Goal: Transaction & Acquisition: Purchase product/service

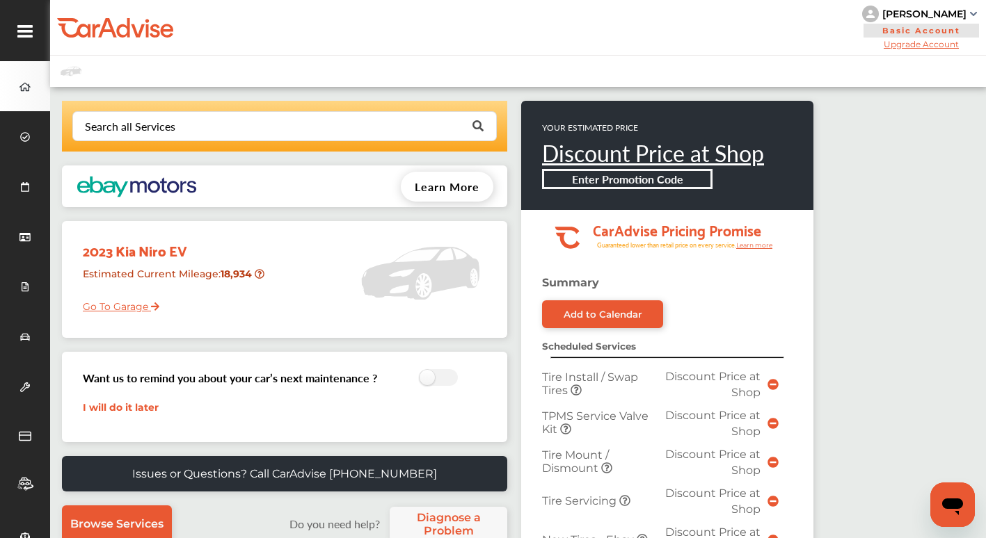
click at [122, 305] on link "Go To Garage" at bounding box center [115, 303] width 87 height 26
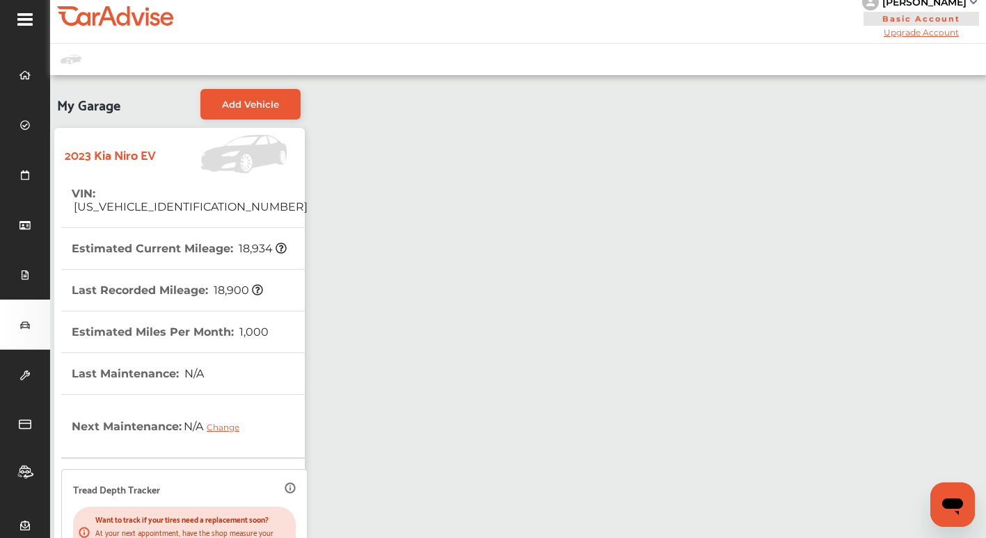
scroll to position [4, 0]
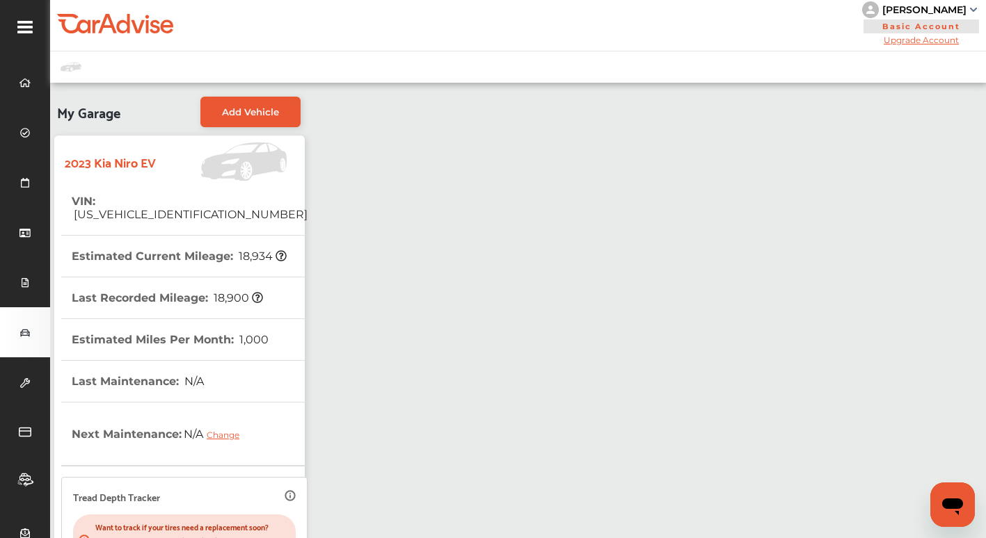
click at [214, 430] on div "Change" at bounding box center [227, 435] width 40 height 10
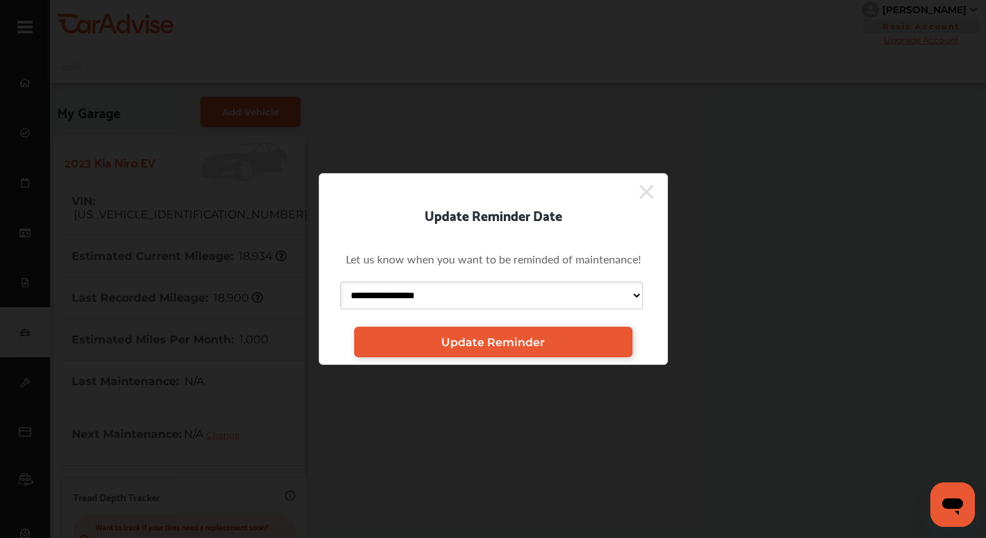
click at [639, 294] on select "**********" at bounding box center [491, 296] width 303 height 28
click at [340, 282] on select "**********" at bounding box center [491, 296] width 303 height 28
click at [498, 344] on span "Update Reminder" at bounding box center [493, 342] width 104 height 13
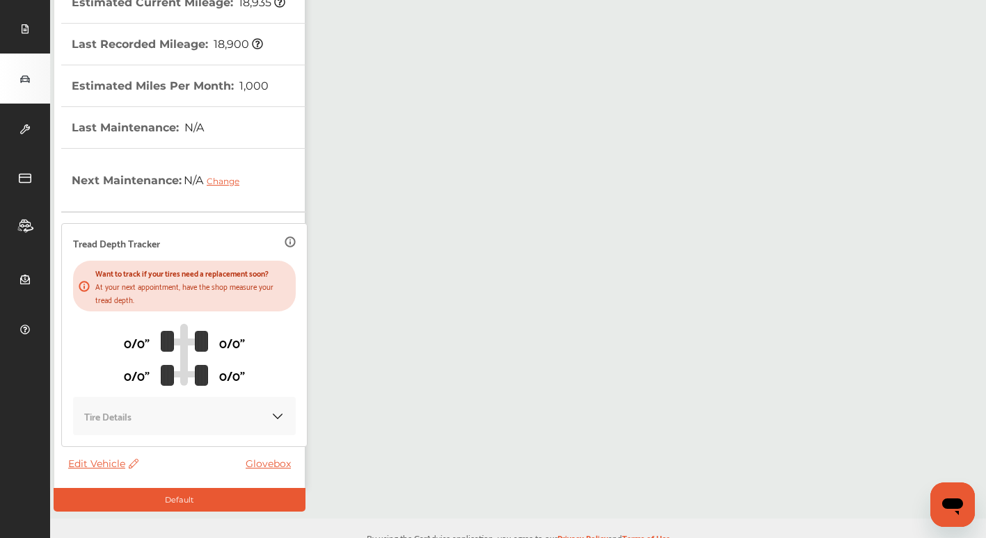
scroll to position [282, 0]
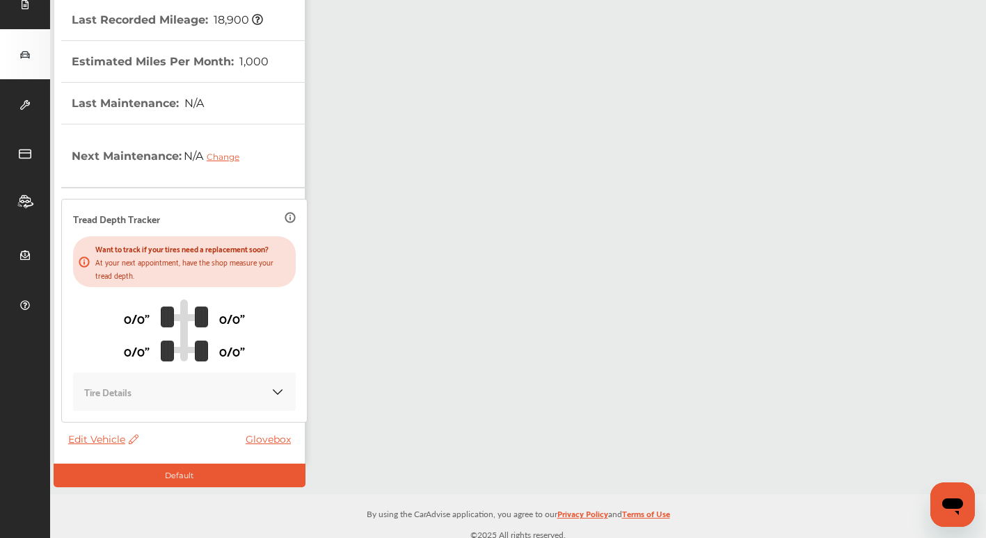
click at [268, 436] on link "Glovebox" at bounding box center [272, 439] width 52 height 13
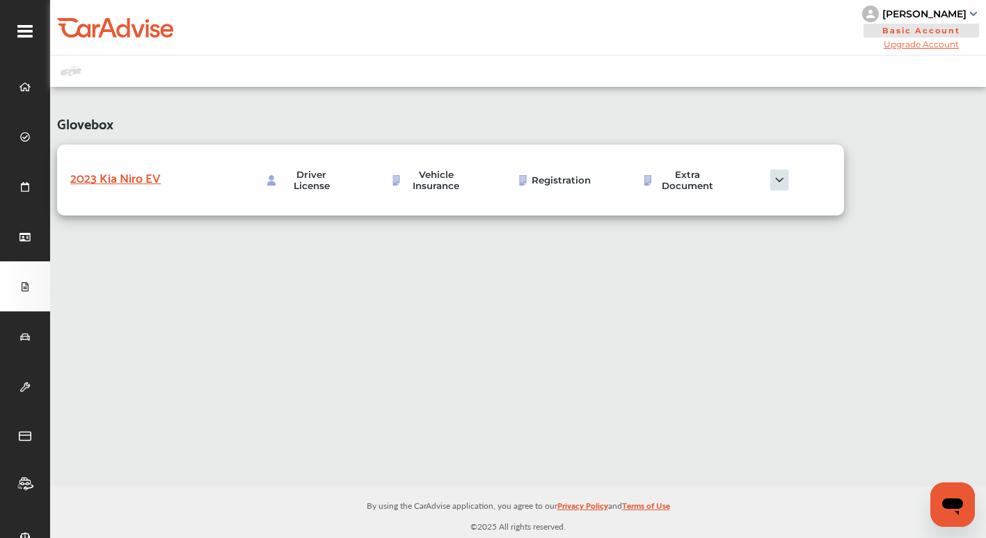
click at [522, 184] on img at bounding box center [523, 180] width 10 height 10
click at [439, 182] on span "Vehicle Insurance" at bounding box center [436, 180] width 65 height 22
click at [24, 90] on icon at bounding box center [24, 87] width 11 height 8
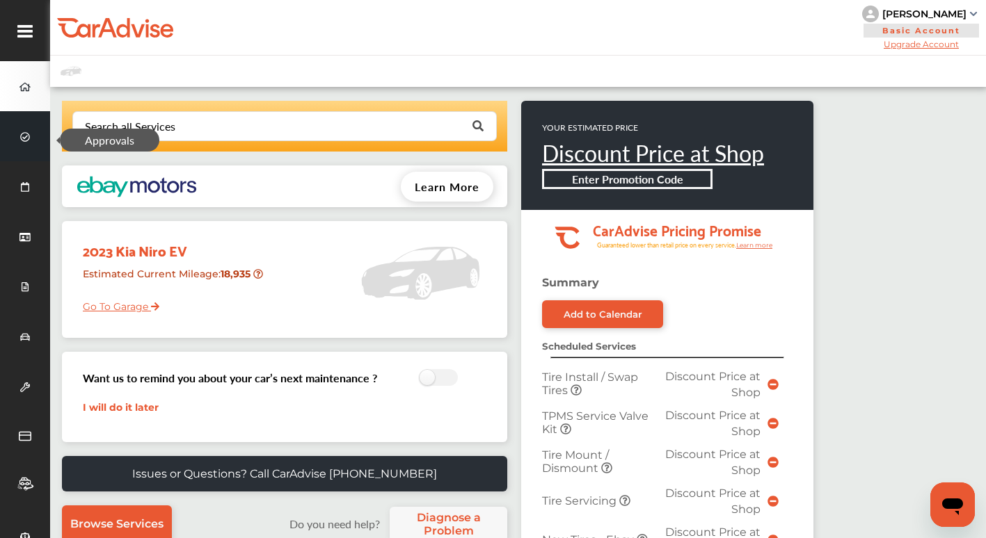
click at [23, 130] on span at bounding box center [25, 136] width 22 height 22
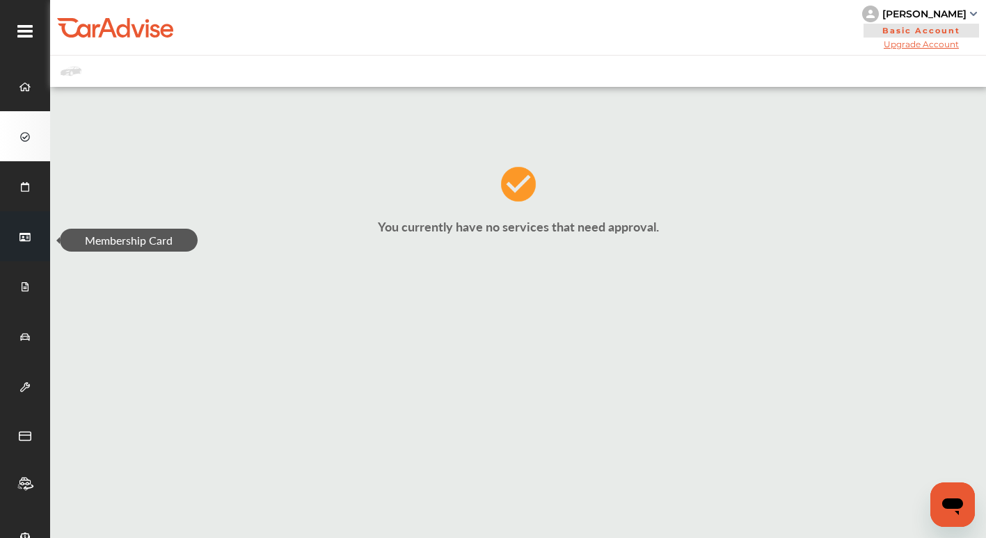
click at [22, 232] on icon at bounding box center [24, 237] width 11 height 10
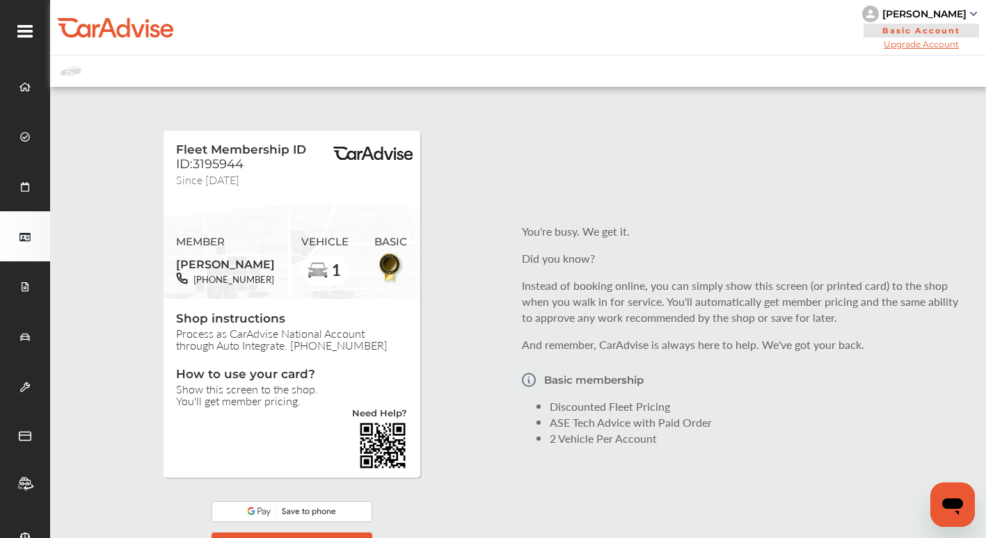
scroll to position [70, 0]
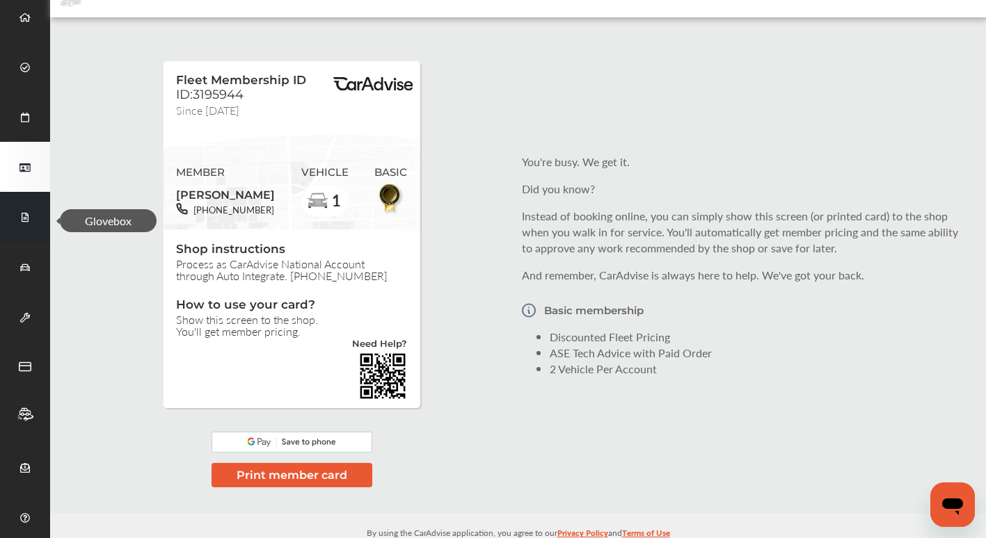
click at [22, 218] on icon at bounding box center [26, 218] width 8 height 10
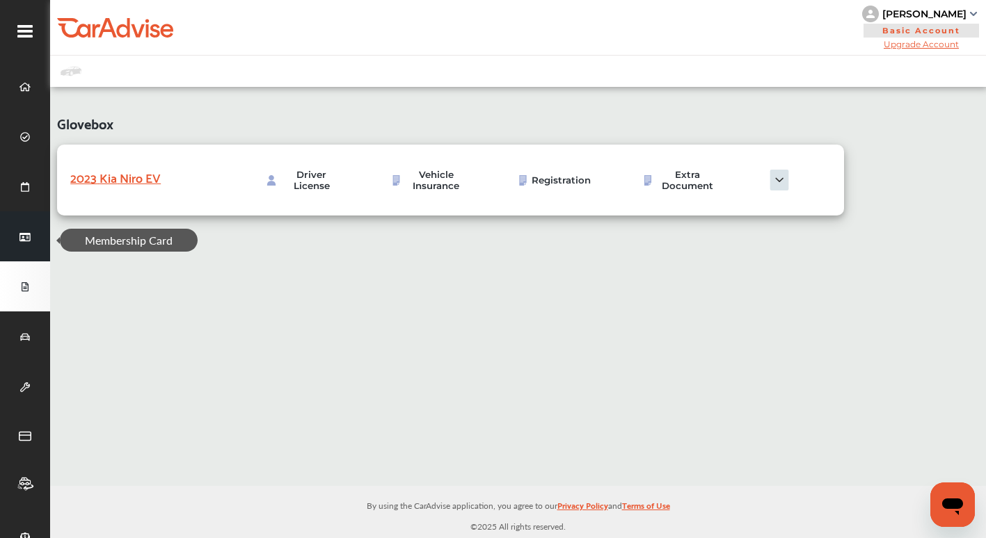
click at [22, 234] on icon at bounding box center [24, 237] width 11 height 8
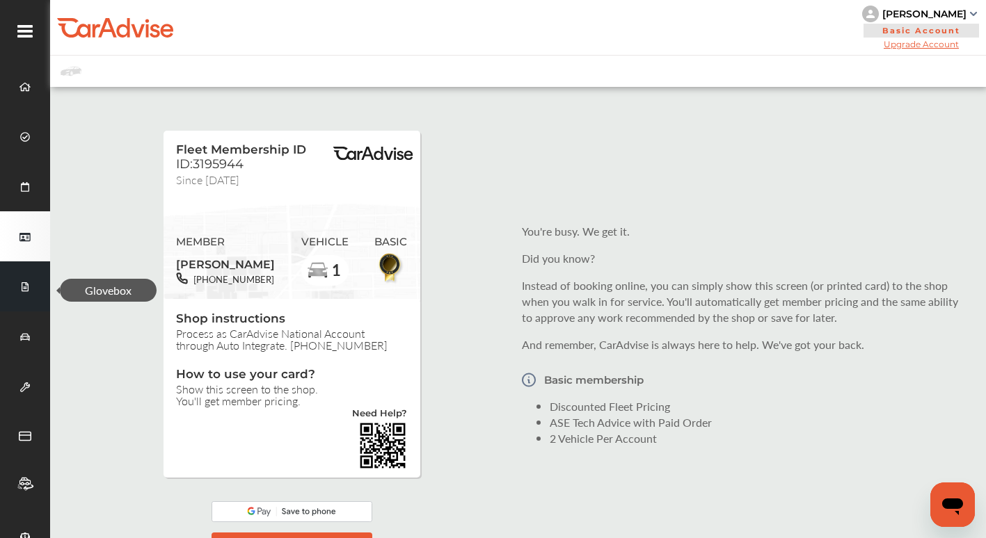
click at [29, 288] on icon at bounding box center [26, 287] width 8 height 10
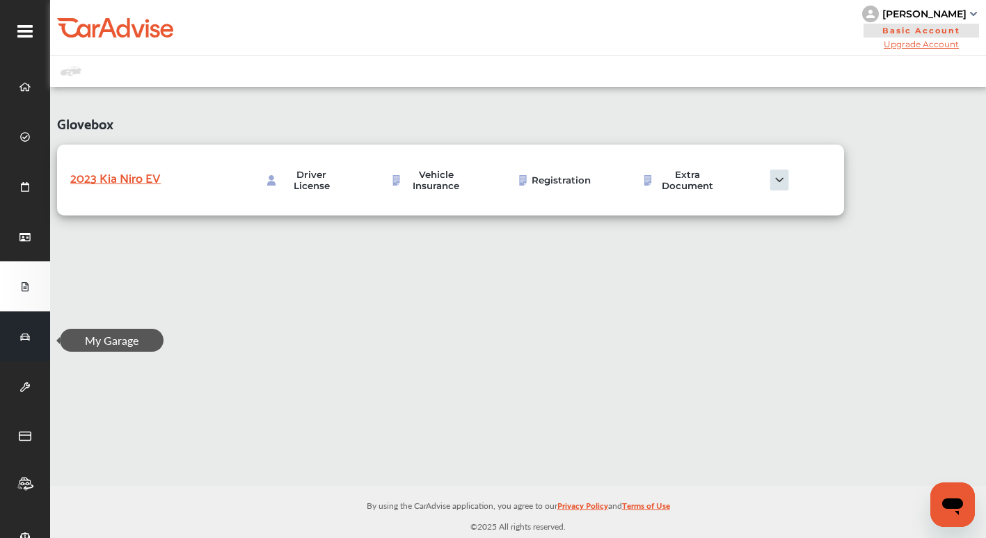
click at [23, 333] on icon at bounding box center [25, 338] width 10 height 10
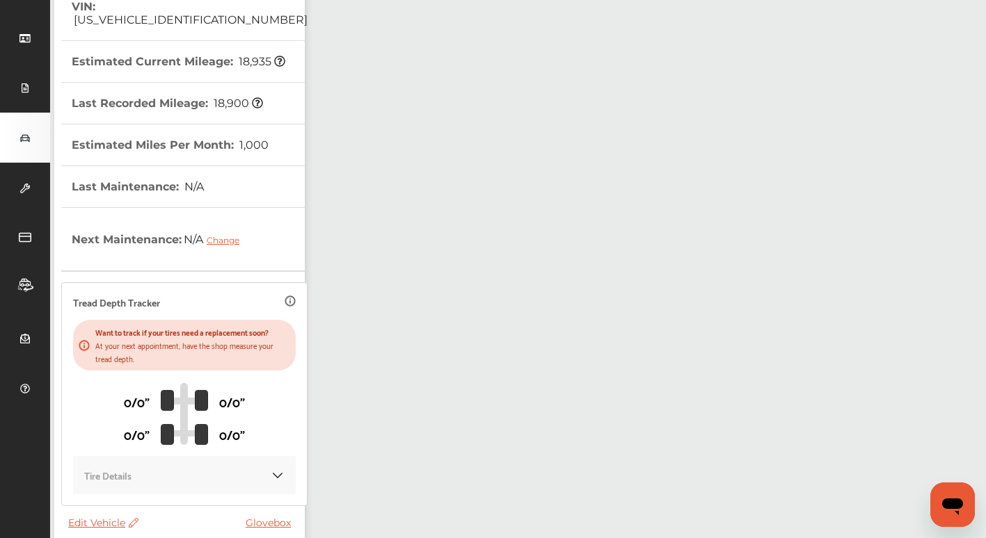
scroll to position [209, 0]
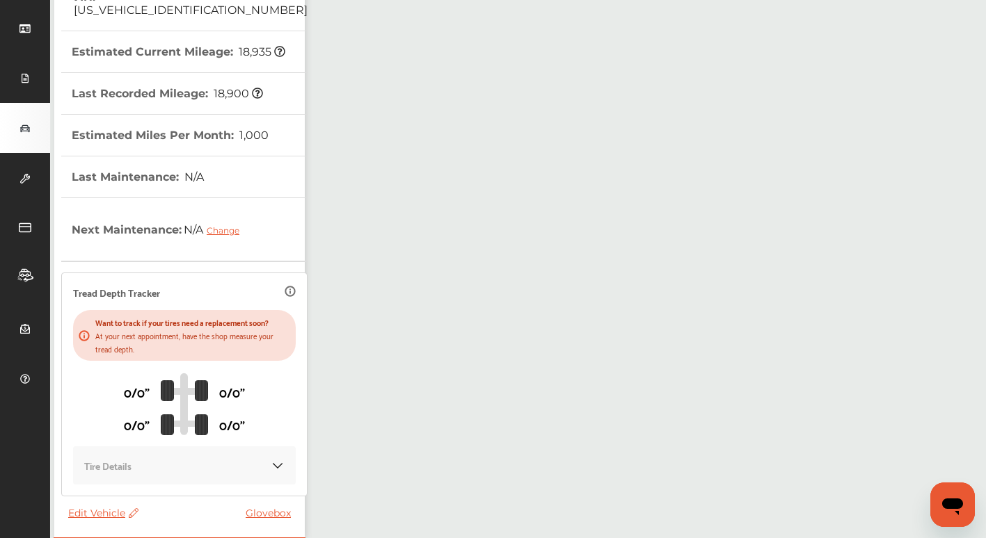
click at [159, 329] on p "At your next appointment, have the shop measure your tread depth." at bounding box center [192, 342] width 195 height 26
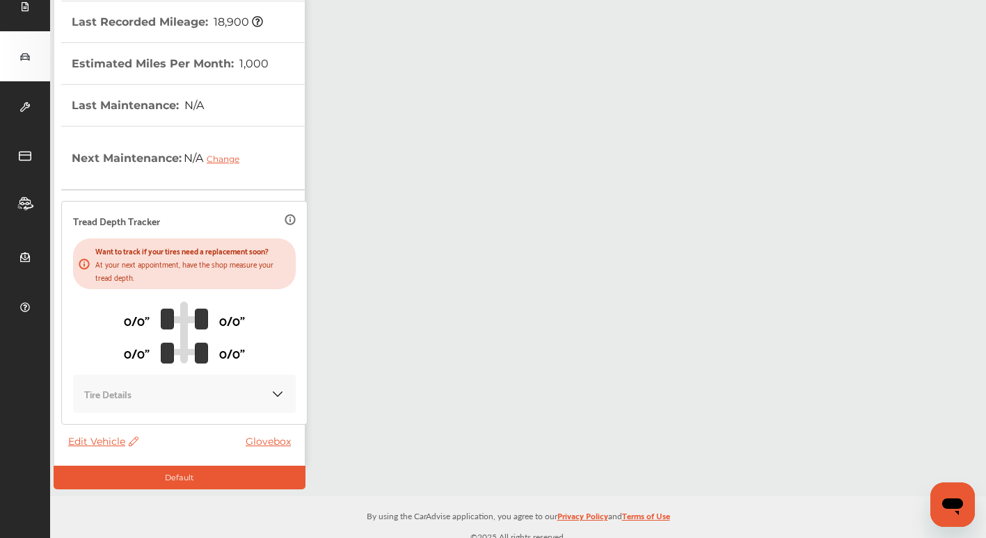
scroll to position [282, 0]
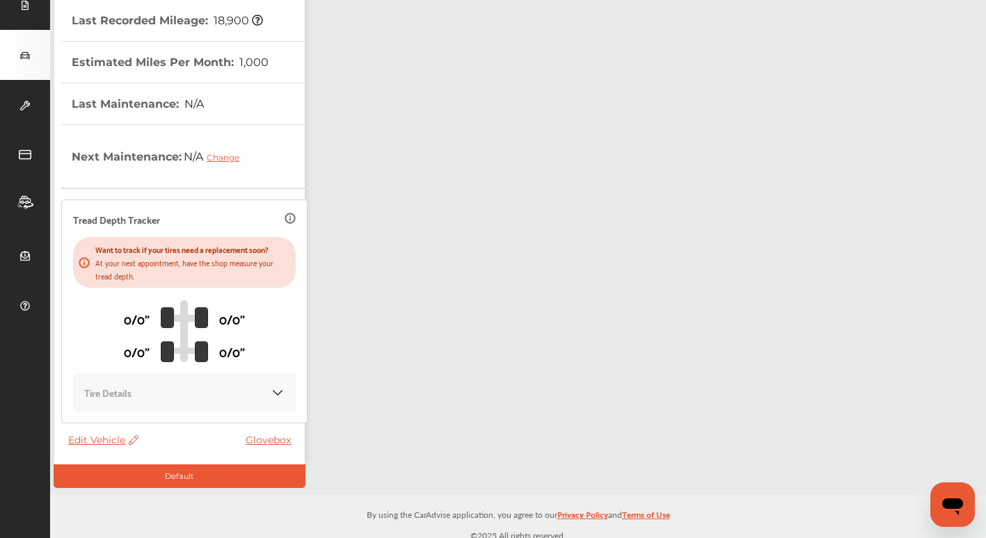
click at [104, 435] on span "Edit Vehicle" at bounding box center [103, 440] width 70 height 13
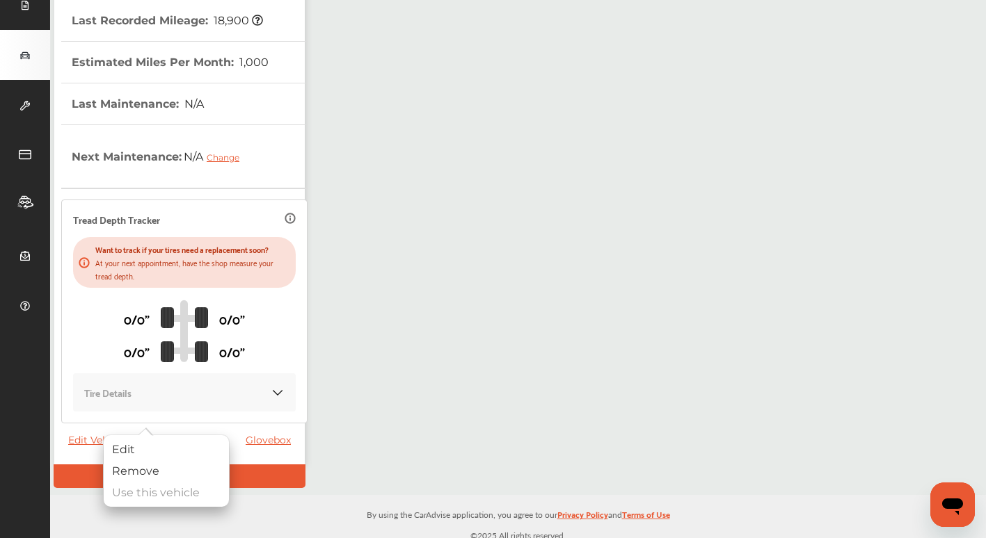
click at [140, 495] on div "Use this vehicle" at bounding box center [166, 493] width 125 height 22
click at [141, 495] on div "Use this vehicle" at bounding box center [166, 493] width 125 height 22
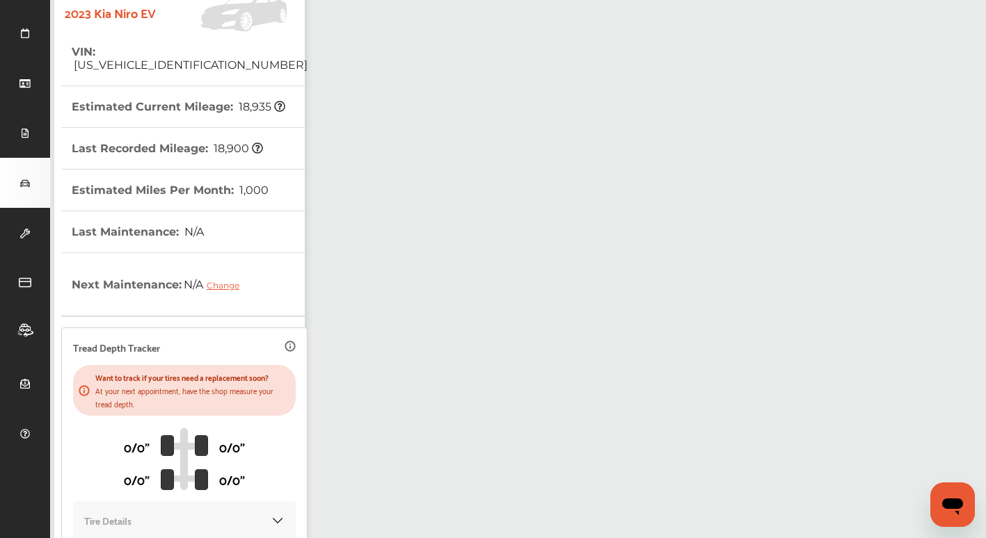
scroll to position [143, 0]
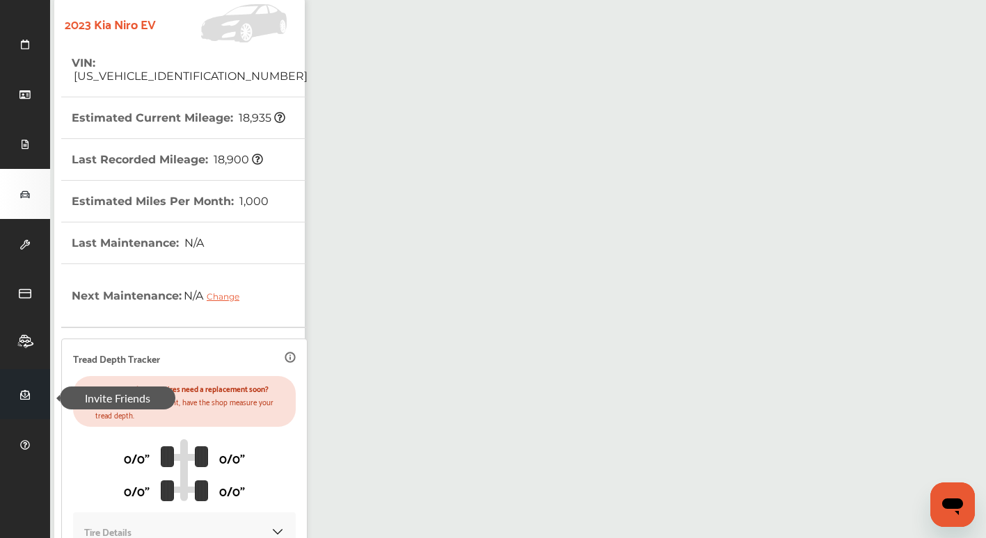
click at [23, 393] on icon at bounding box center [25, 395] width 10 height 10
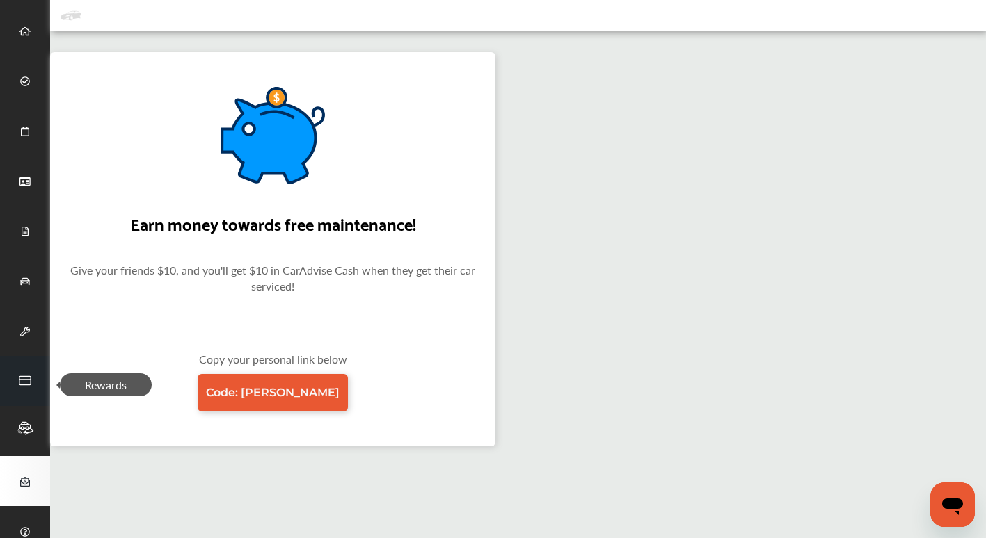
scroll to position [139, 0]
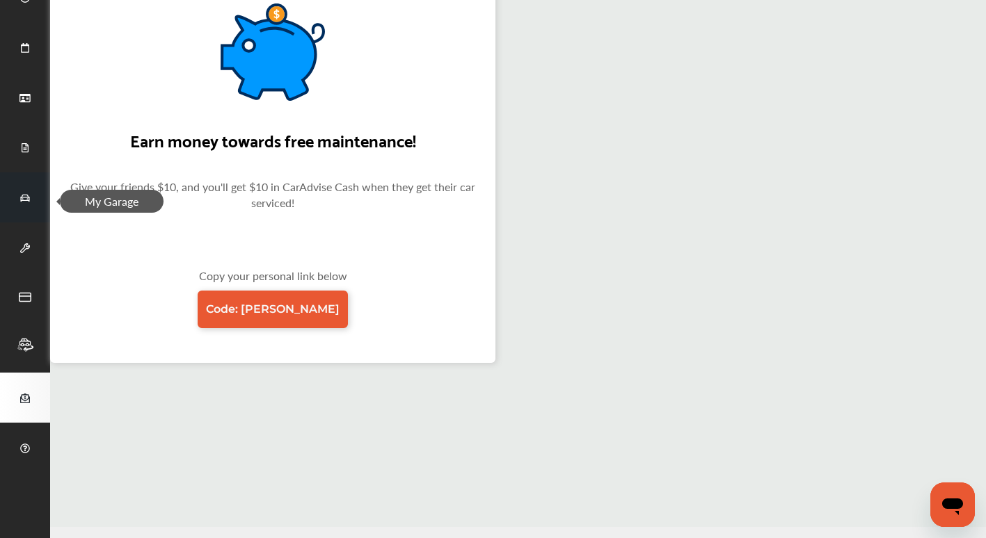
click at [22, 348] on icon at bounding box center [25, 345] width 19 height 17
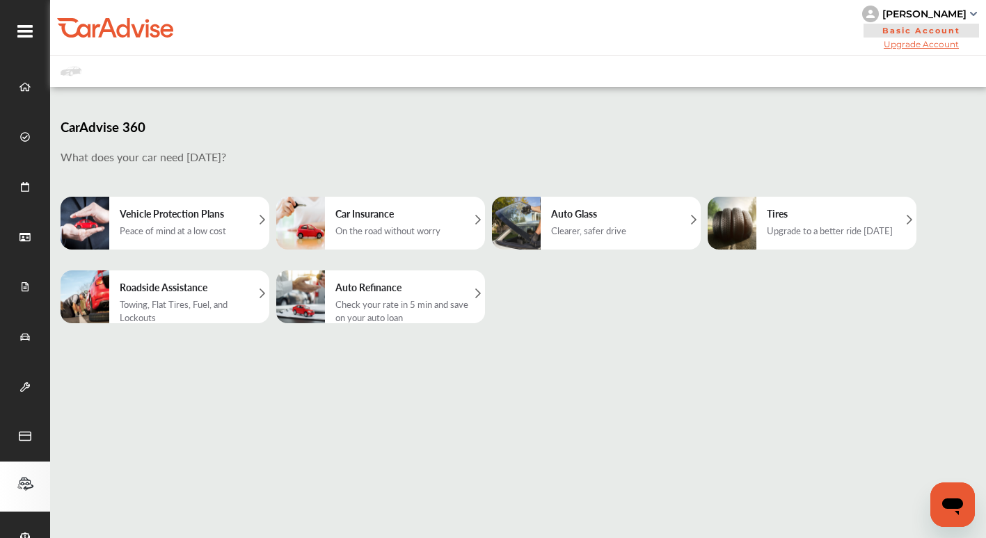
click at [863, 232] on div "Upgrade to a better ride [DATE]" at bounding box center [830, 230] width 126 height 13
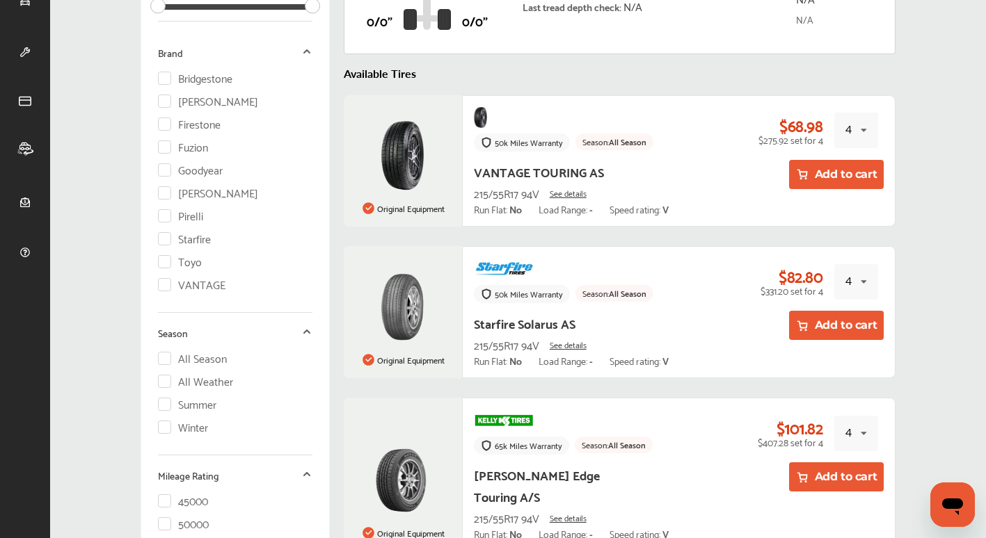
scroll to position [336, 0]
click at [211, 356] on label "All Season" at bounding box center [193, 357] width 70 height 12
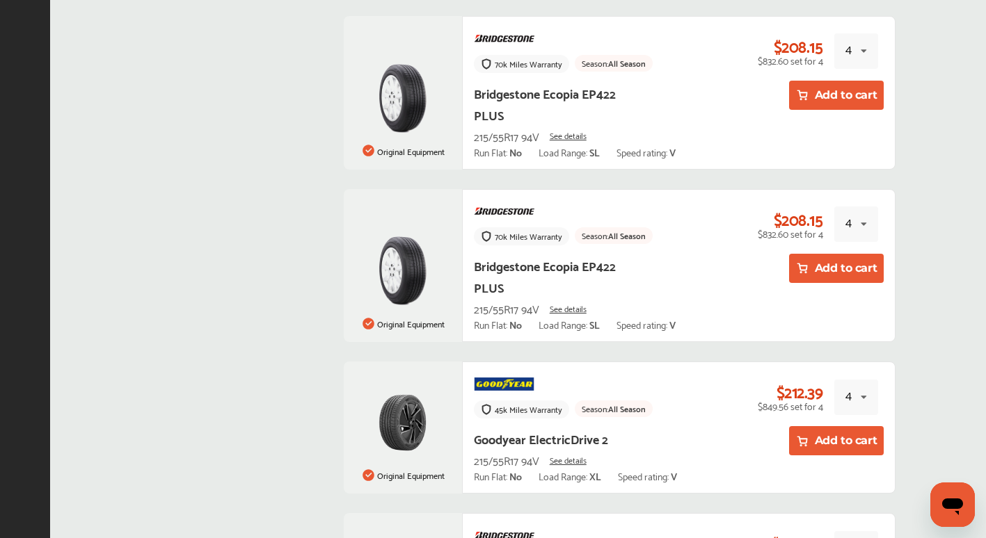
scroll to position [3611, 0]
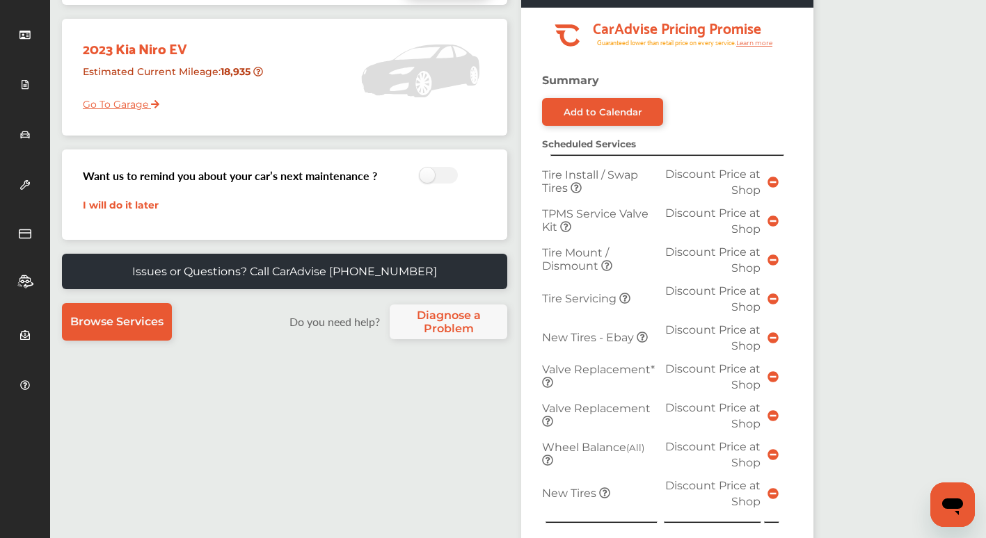
scroll to position [209, 0]
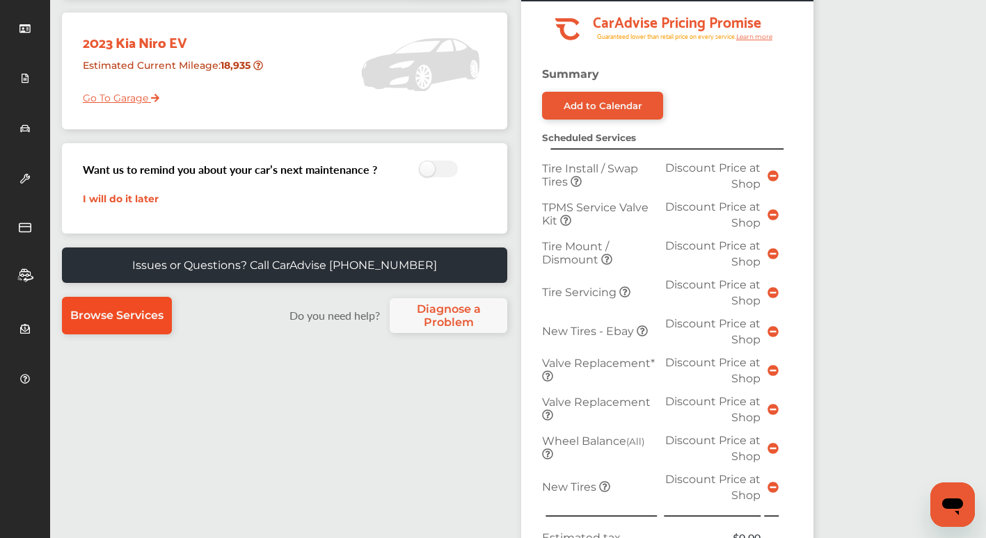
click at [99, 317] on span "Browse Services" at bounding box center [116, 315] width 93 height 13
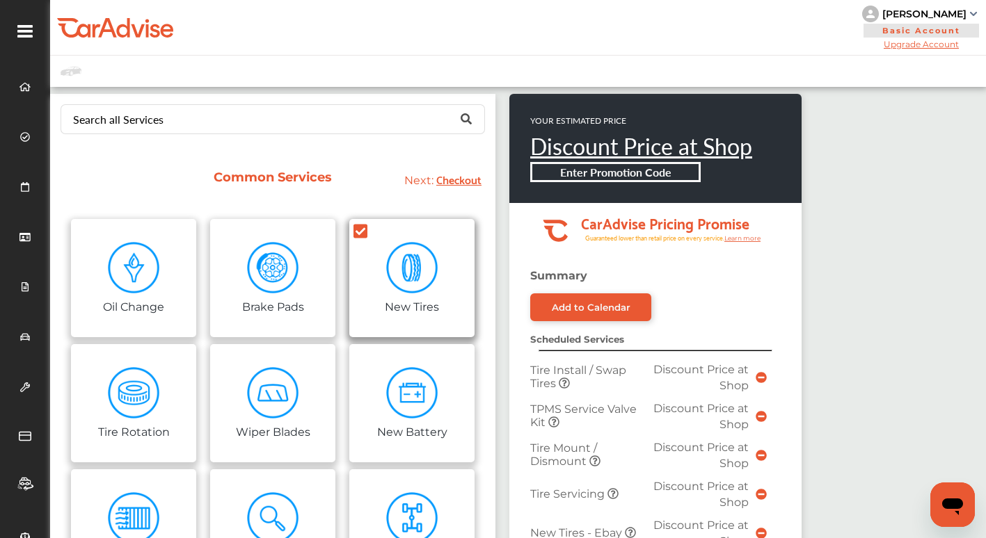
click at [405, 259] on img at bounding box center [412, 268] width 52 height 52
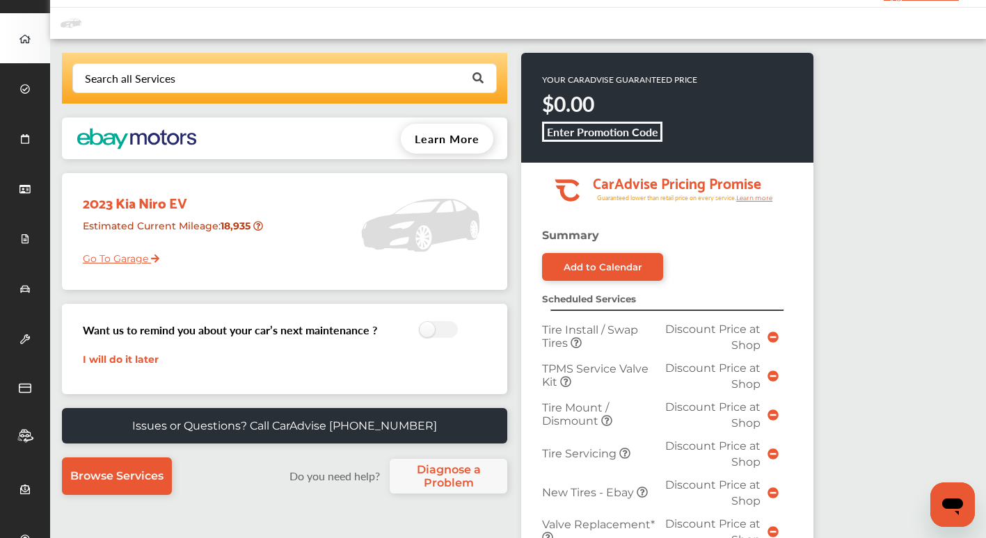
scroll to position [209, 0]
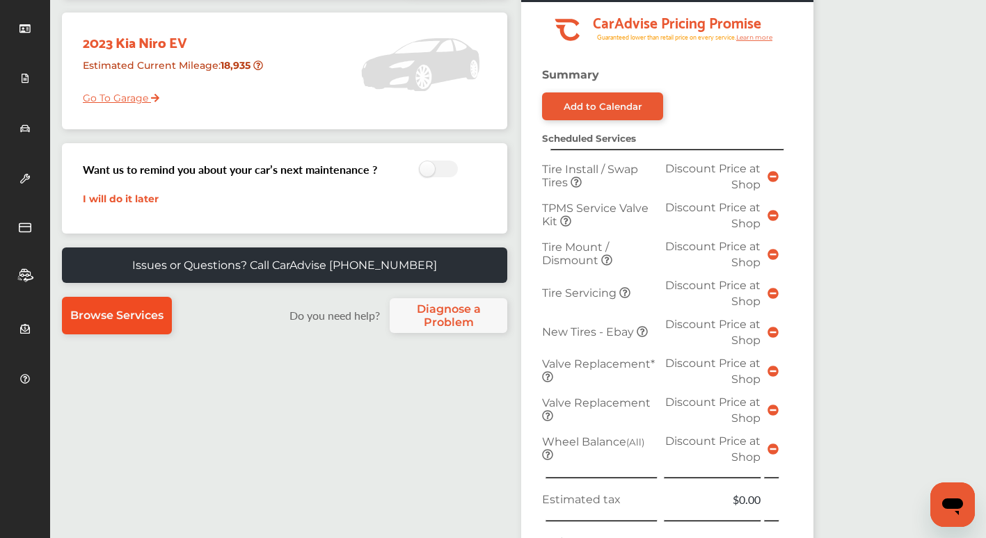
click at [113, 322] on span "Browse Services" at bounding box center [116, 315] width 93 height 13
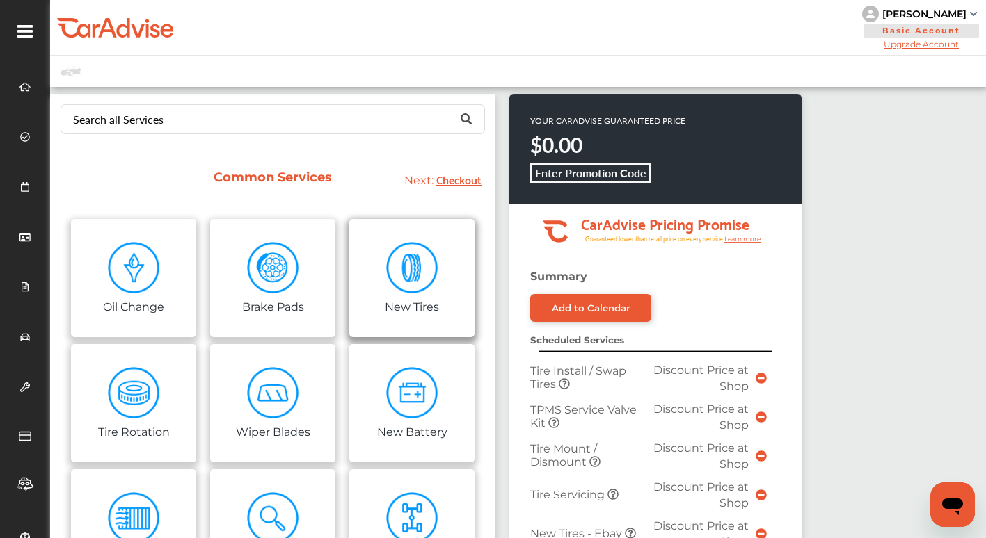
click at [410, 270] on img at bounding box center [412, 268] width 52 height 52
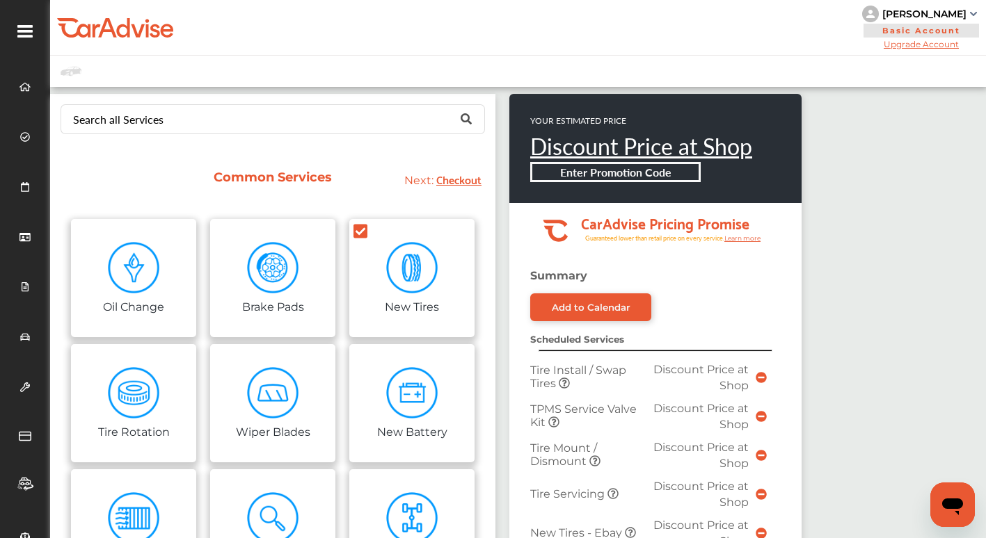
click at [459, 177] on span "Checkout" at bounding box center [458, 179] width 45 height 19
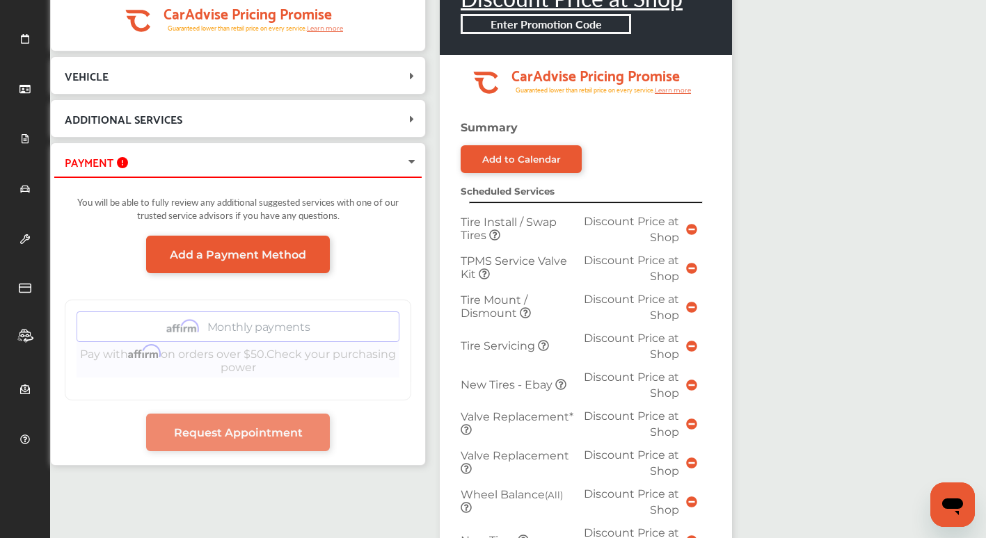
scroll to position [70, 0]
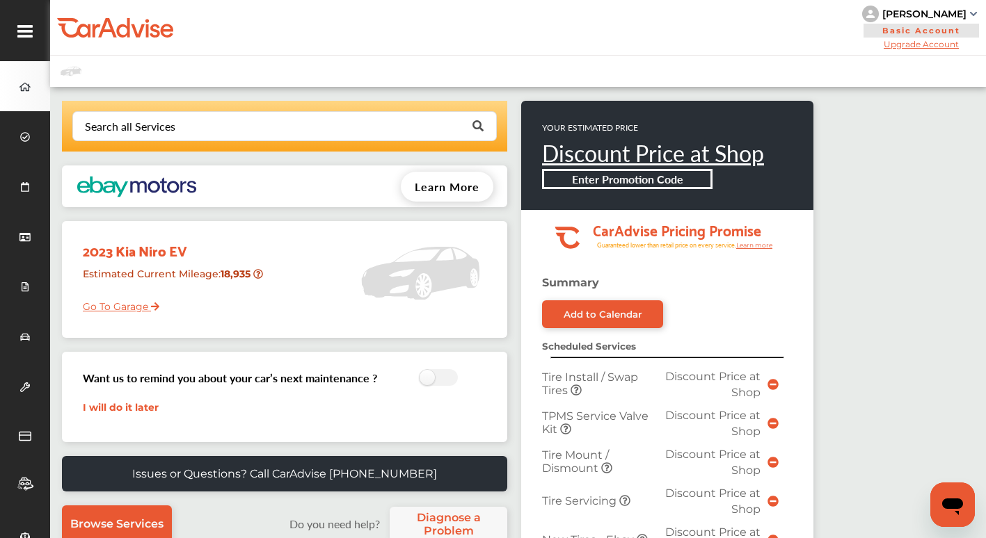
click at [109, 305] on link "Go To Garage" at bounding box center [115, 303] width 87 height 26
